Goal: Information Seeking & Learning: Compare options

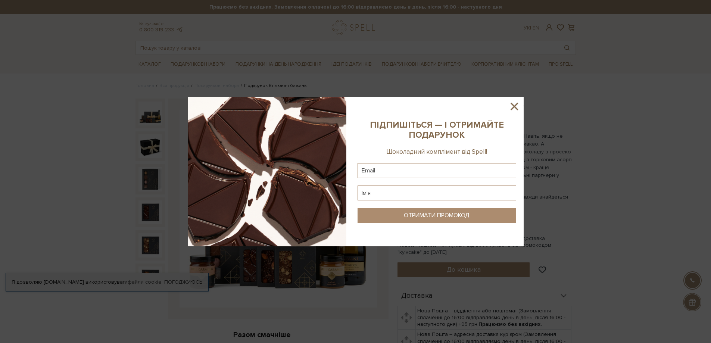
click at [515, 102] on icon at bounding box center [514, 106] width 13 height 13
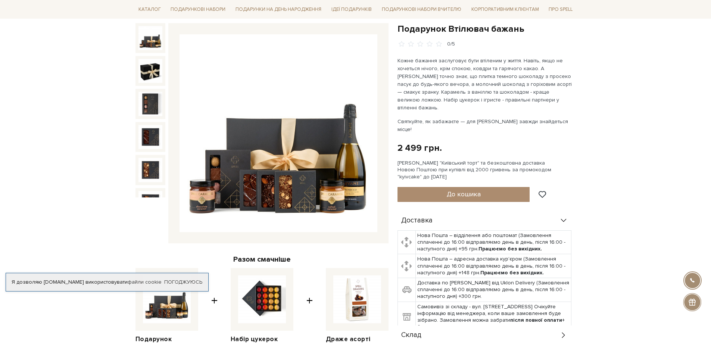
scroll to position [37, 0]
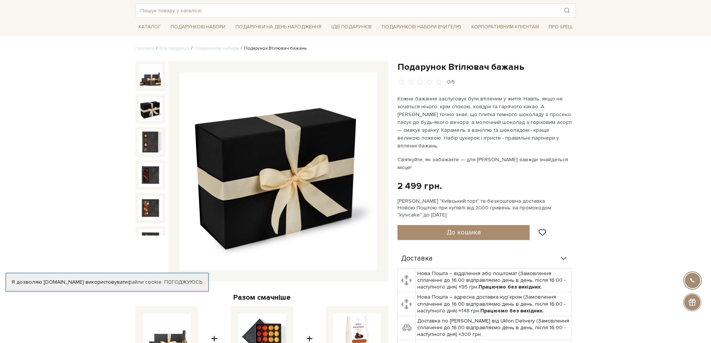
click at [152, 117] on img at bounding box center [151, 109] width 24 height 24
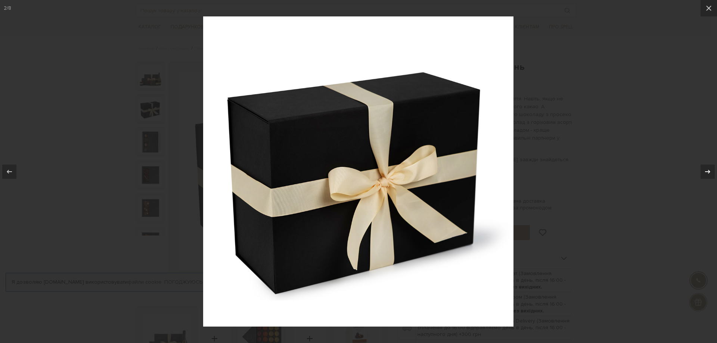
click at [705, 167] on icon at bounding box center [707, 171] width 9 height 9
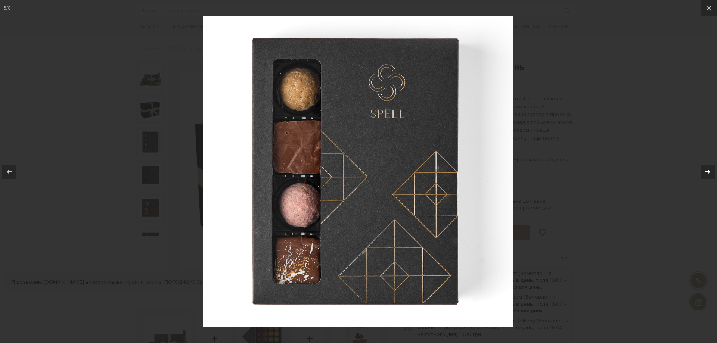
click at [710, 172] on icon at bounding box center [707, 171] width 9 height 9
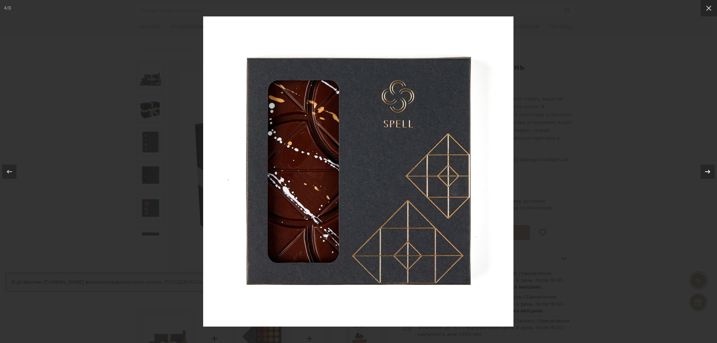
click at [710, 172] on icon at bounding box center [707, 171] width 9 height 9
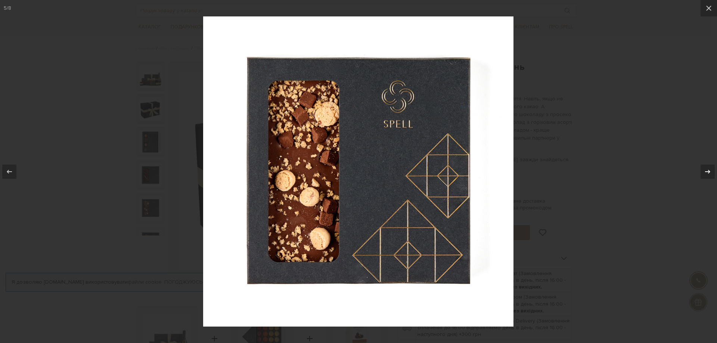
click at [710, 172] on icon at bounding box center [707, 171] width 9 height 9
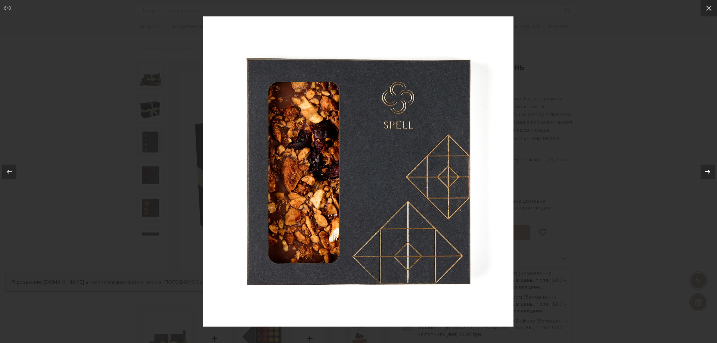
click at [709, 172] on icon at bounding box center [707, 171] width 9 height 9
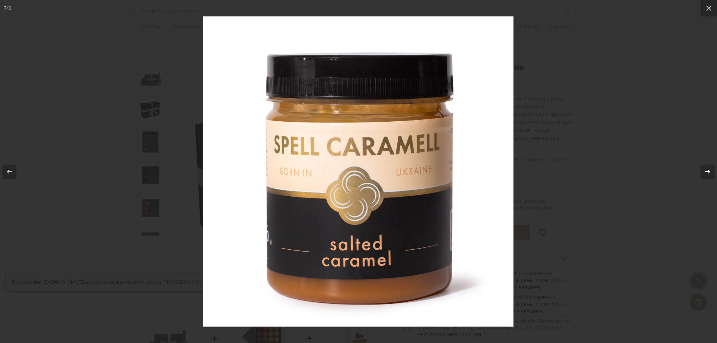
click at [709, 172] on icon at bounding box center [707, 171] width 5 height 4
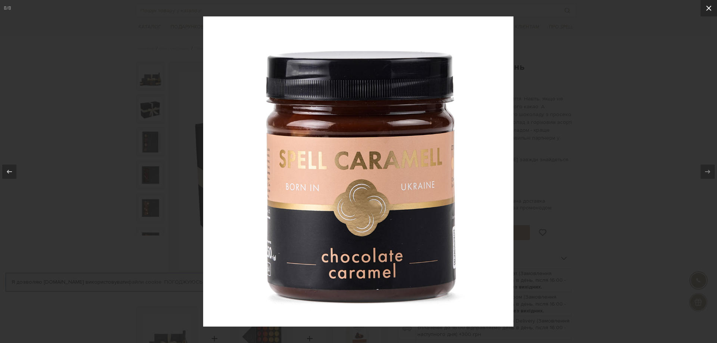
click at [707, 10] on icon at bounding box center [708, 8] width 9 height 9
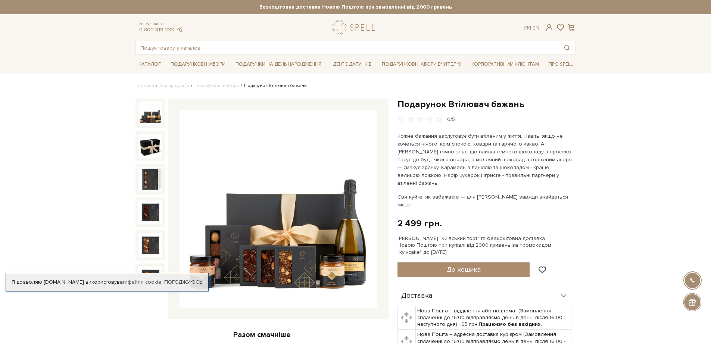
click at [141, 107] on img at bounding box center [151, 114] width 24 height 24
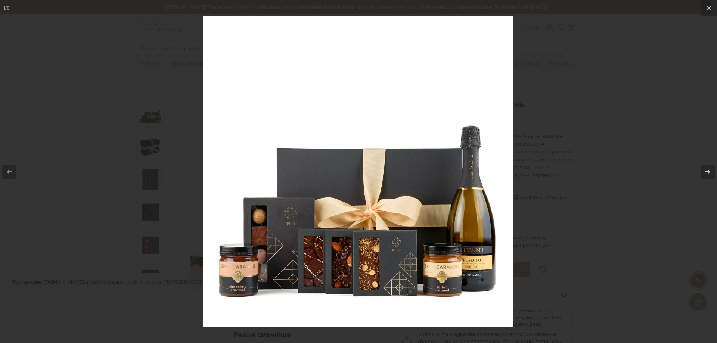
click at [556, 69] on div at bounding box center [358, 171] width 717 height 343
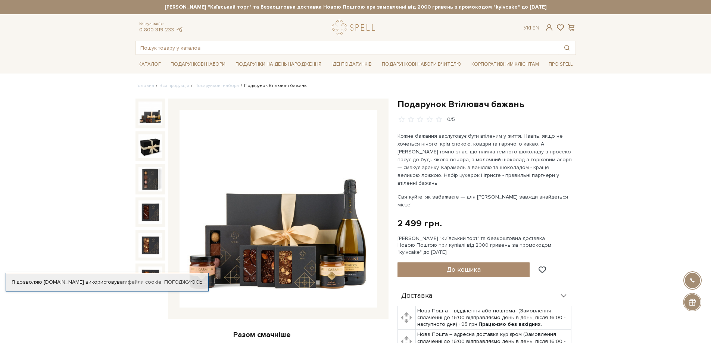
click at [654, 41] on header "Сет Цукерок "Київський торт" та Безкоштовна доставка Новою Поштою при замовленн…" at bounding box center [355, 27] width 711 height 55
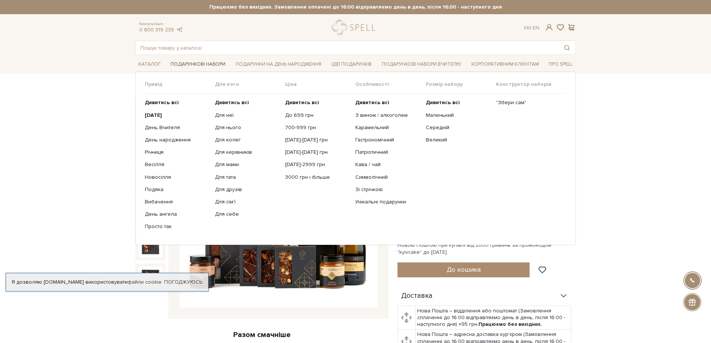
click at [193, 65] on link "Подарункові набори" at bounding box center [198, 65] width 61 height 12
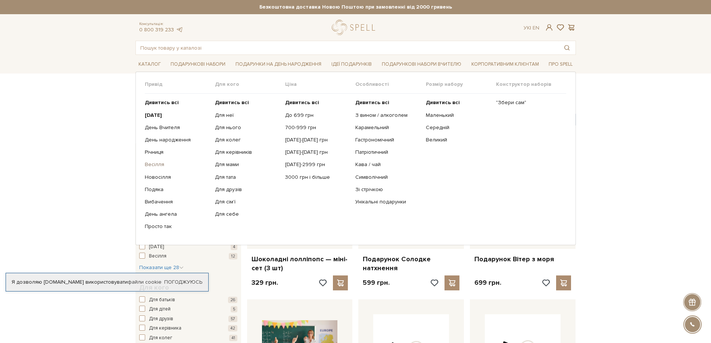
click at [150, 164] on link "Весілля" at bounding box center [177, 164] width 65 height 7
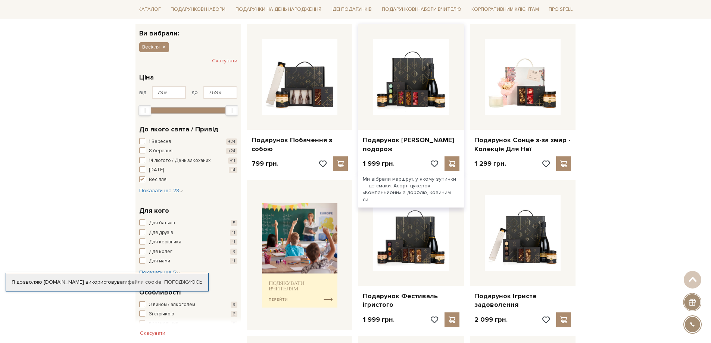
scroll to position [112, 0]
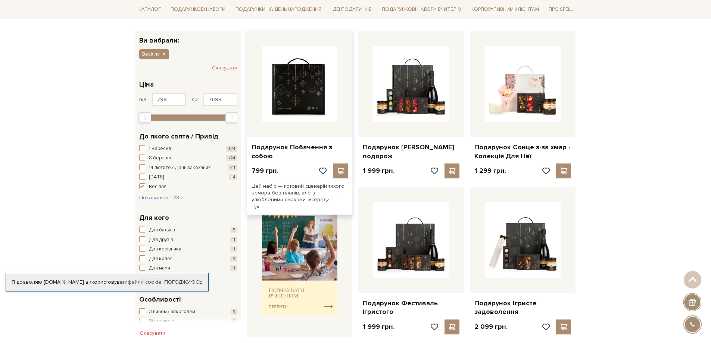
click at [280, 80] on img at bounding box center [300, 84] width 76 height 76
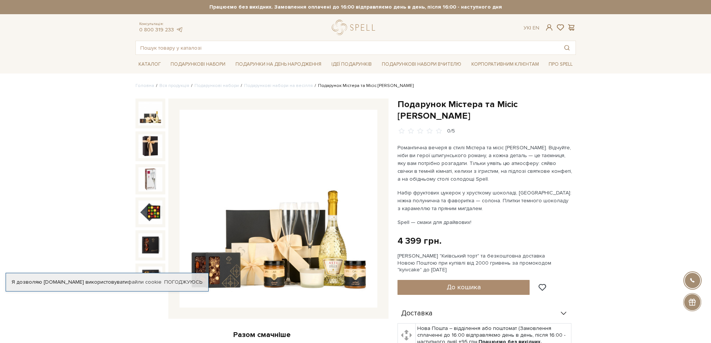
click at [277, 195] on img at bounding box center [279, 209] width 198 height 198
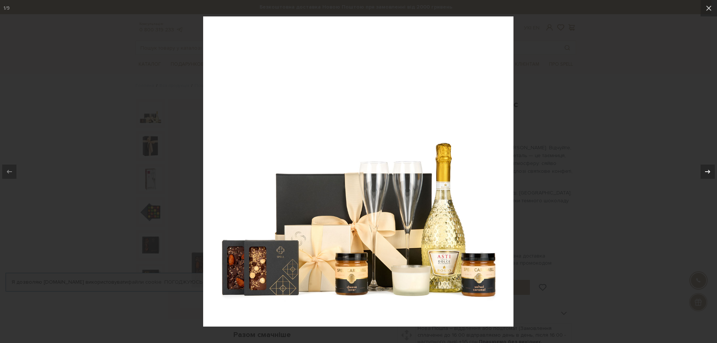
click at [711, 170] on div "1 / 9" at bounding box center [358, 171] width 717 height 343
click at [710, 171] on icon at bounding box center [707, 171] width 9 height 9
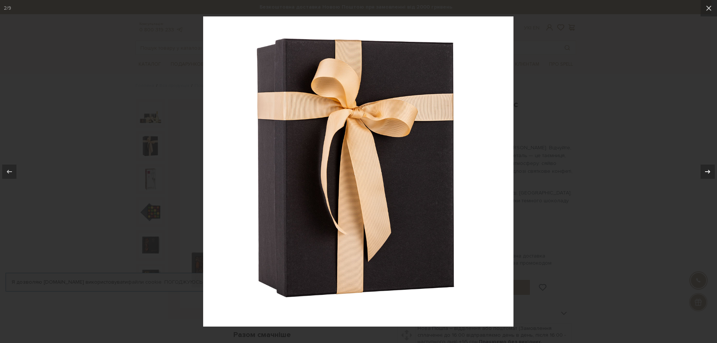
click at [701, 169] on div at bounding box center [707, 172] width 14 height 14
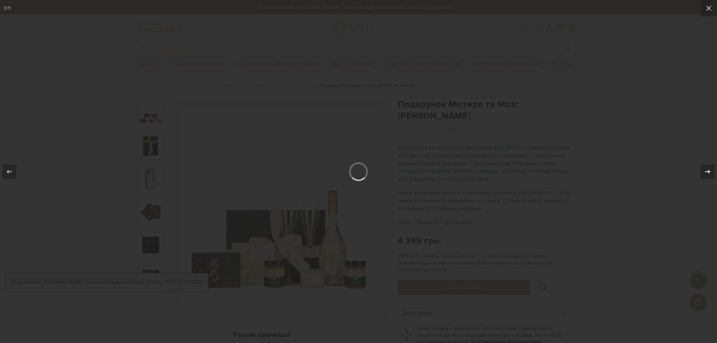
click at [701, 169] on div at bounding box center [707, 172] width 14 height 14
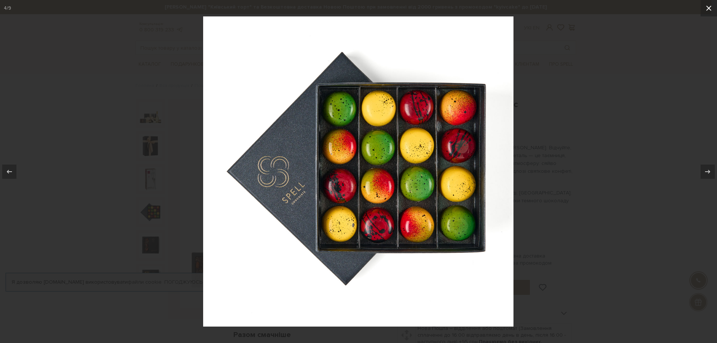
click at [704, 4] on button at bounding box center [708, 8] width 16 height 16
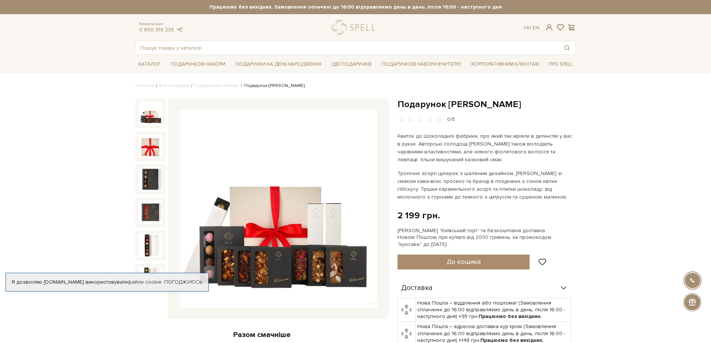
scroll to position [37, 0]
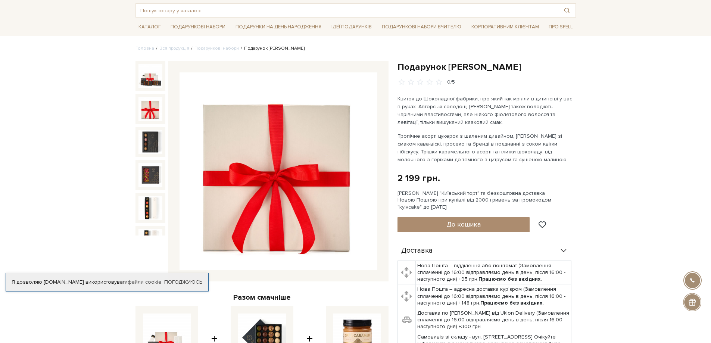
click at [156, 104] on img at bounding box center [151, 109] width 24 height 24
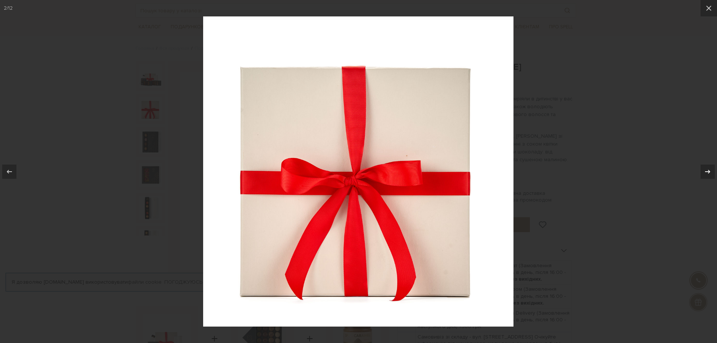
click at [700, 167] on button at bounding box center [704, 171] width 26 height 37
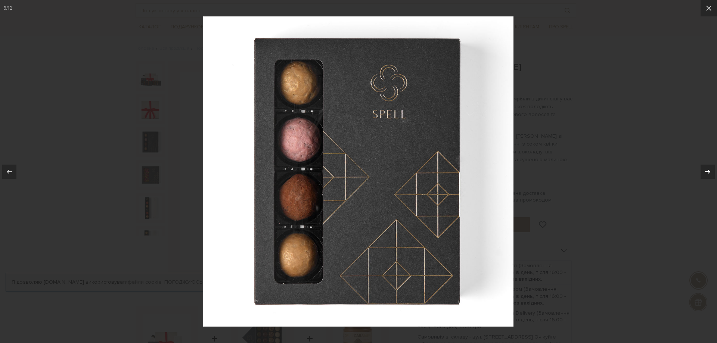
click at [711, 172] on div at bounding box center [707, 172] width 14 height 14
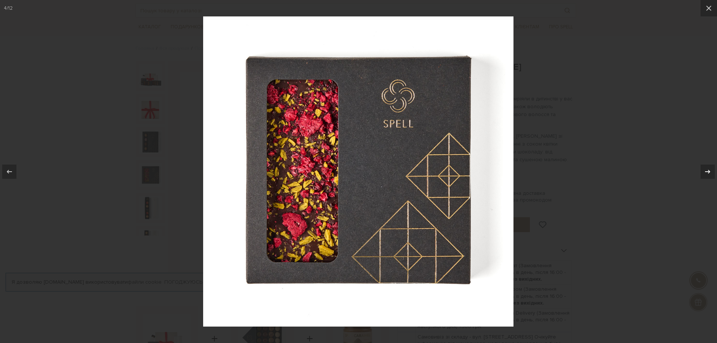
click at [711, 172] on div at bounding box center [707, 172] width 14 height 14
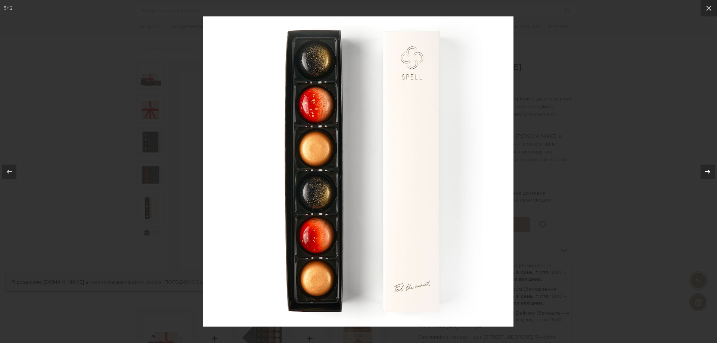
click at [711, 172] on div at bounding box center [707, 172] width 14 height 14
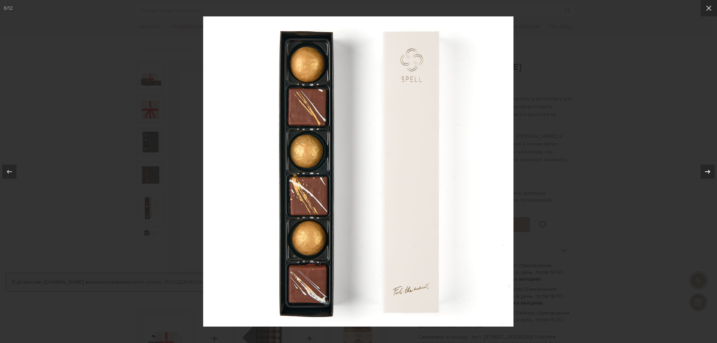
click at [711, 172] on div at bounding box center [707, 172] width 14 height 14
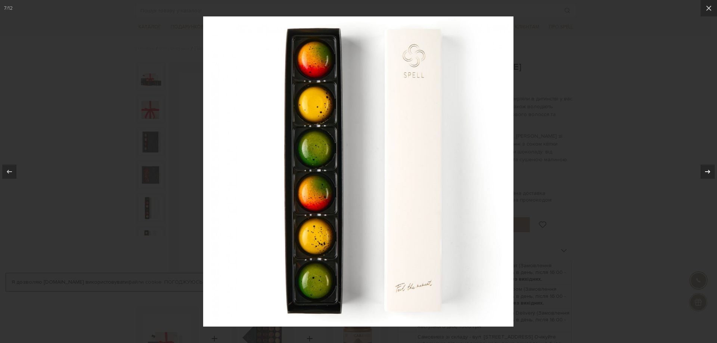
click at [711, 172] on div at bounding box center [707, 172] width 14 height 14
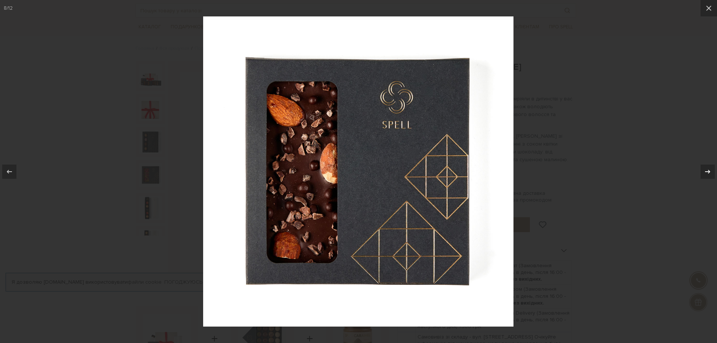
click at [711, 172] on icon at bounding box center [707, 171] width 9 height 9
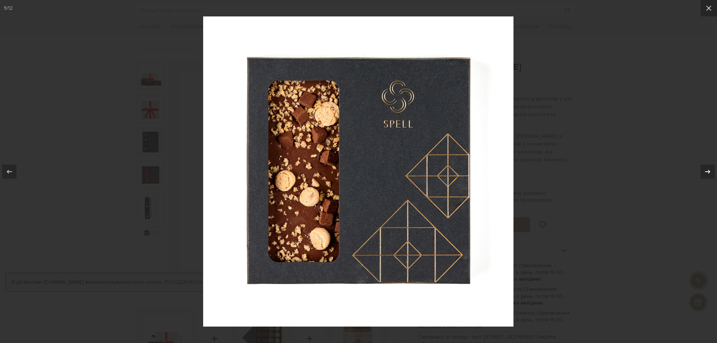
click at [711, 172] on icon at bounding box center [707, 171] width 9 height 9
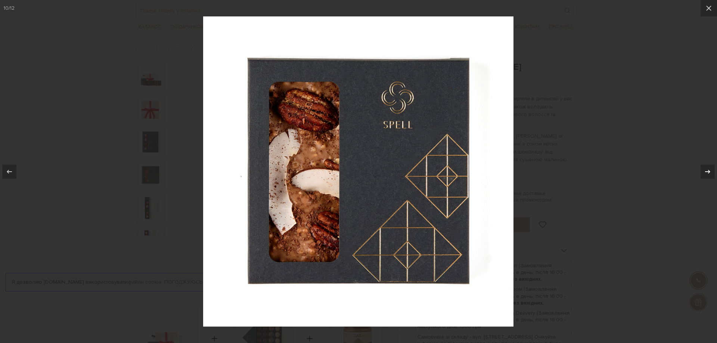
click at [711, 172] on icon at bounding box center [707, 171] width 9 height 9
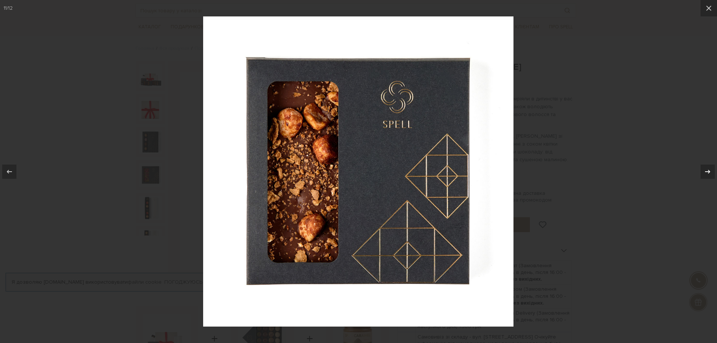
click at [711, 172] on icon at bounding box center [707, 171] width 9 height 9
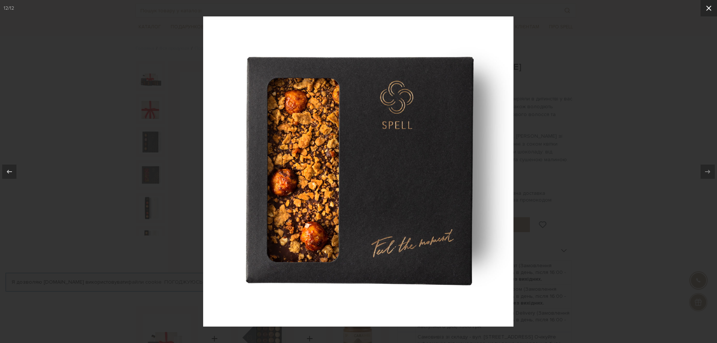
click at [711, 3] on button at bounding box center [708, 8] width 16 height 16
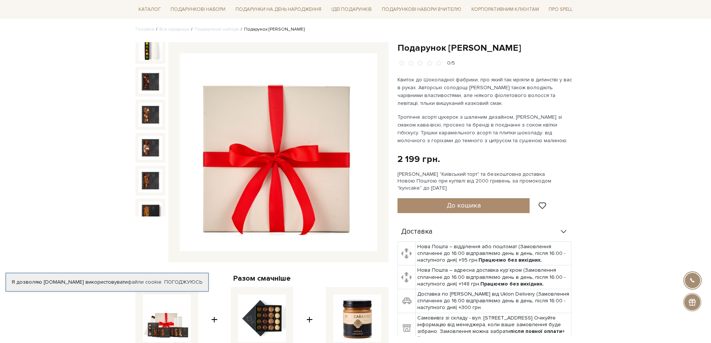
scroll to position [112, 0]
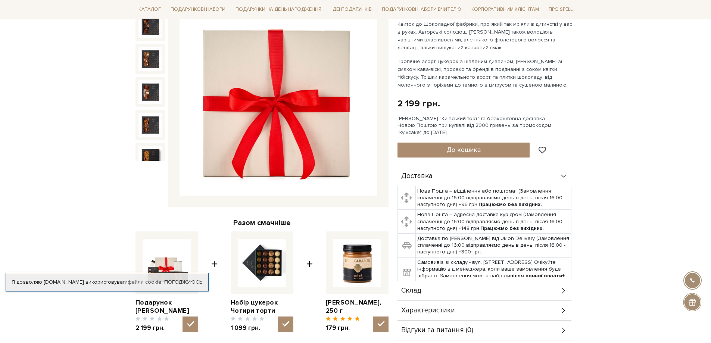
click at [318, 150] on img at bounding box center [279, 97] width 198 height 198
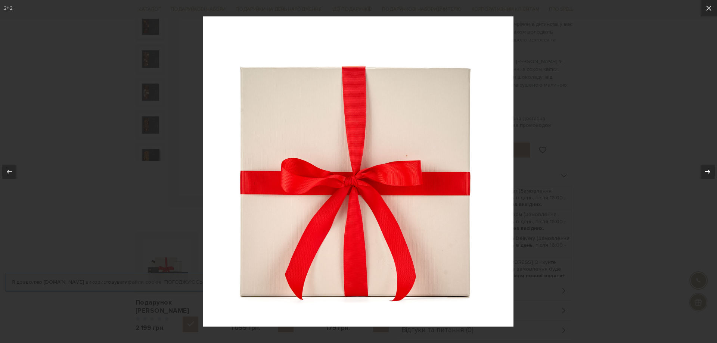
click at [703, 171] on icon at bounding box center [707, 171] width 9 height 9
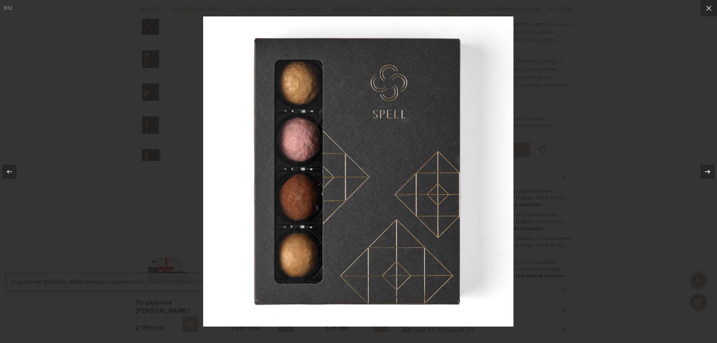
click at [703, 171] on icon at bounding box center [707, 171] width 9 height 9
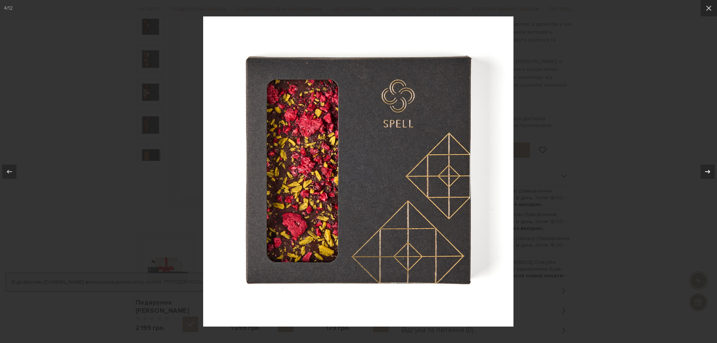
click at [703, 171] on icon at bounding box center [707, 171] width 9 height 9
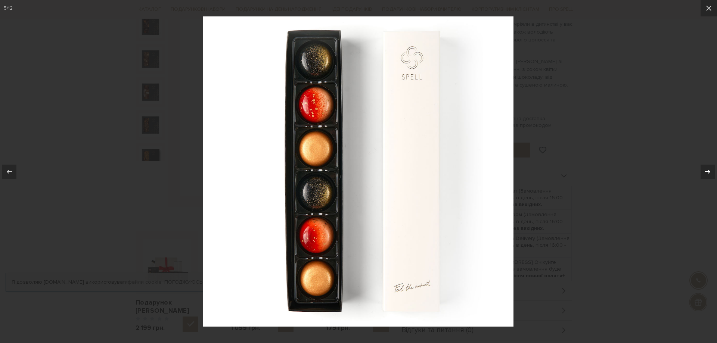
click at [703, 171] on div at bounding box center [707, 172] width 14 height 14
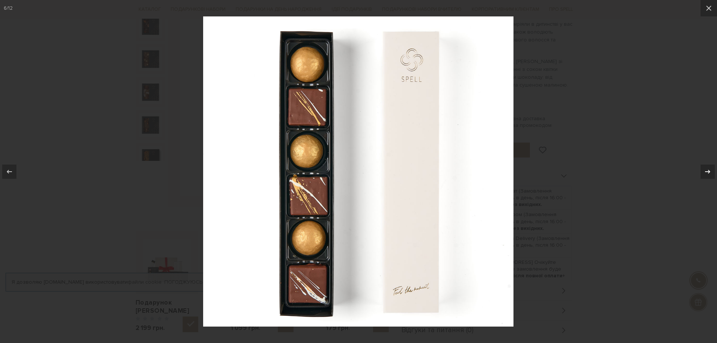
click at [700, 170] on button at bounding box center [704, 171] width 26 height 37
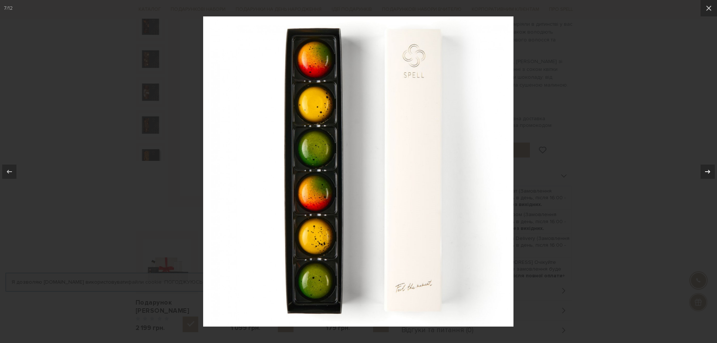
click at [698, 169] on button at bounding box center [704, 171] width 26 height 37
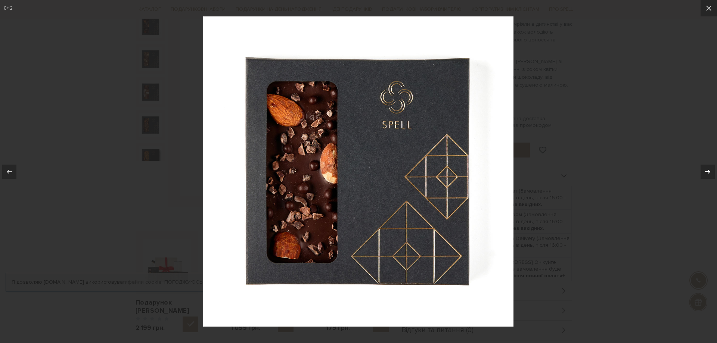
click at [696, 169] on button at bounding box center [704, 171] width 26 height 37
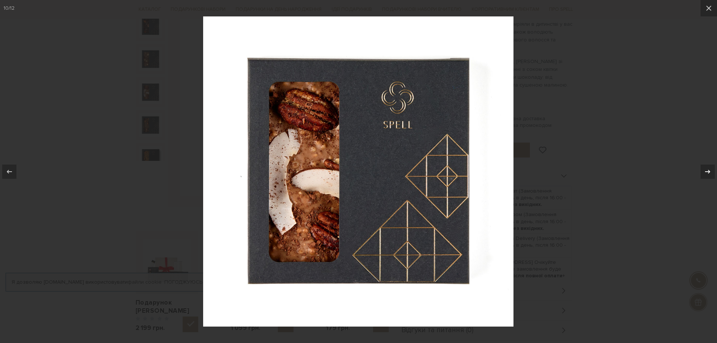
click at [694, 170] on button at bounding box center [704, 171] width 26 height 37
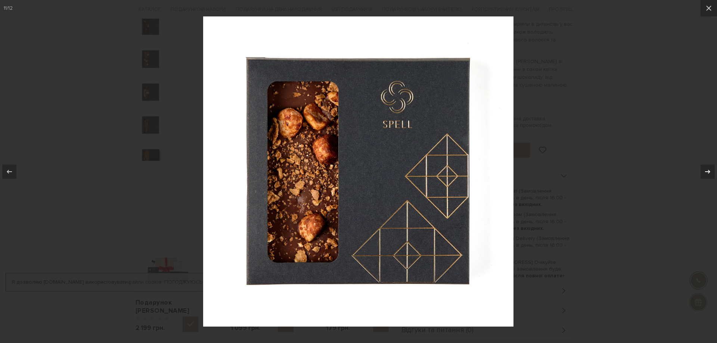
click at [693, 170] on button at bounding box center [704, 171] width 26 height 37
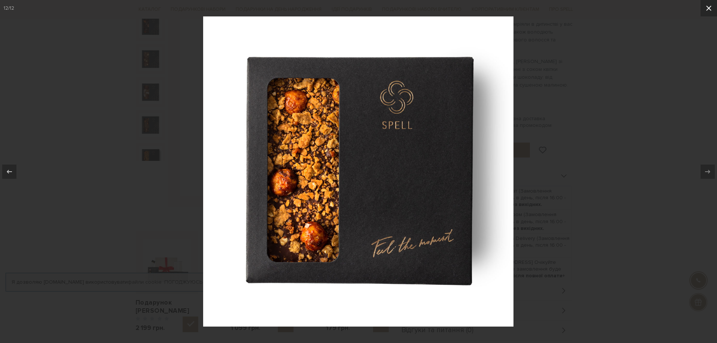
click at [708, 3] on button at bounding box center [708, 8] width 16 height 16
